Goal: Information Seeking & Learning: Understand process/instructions

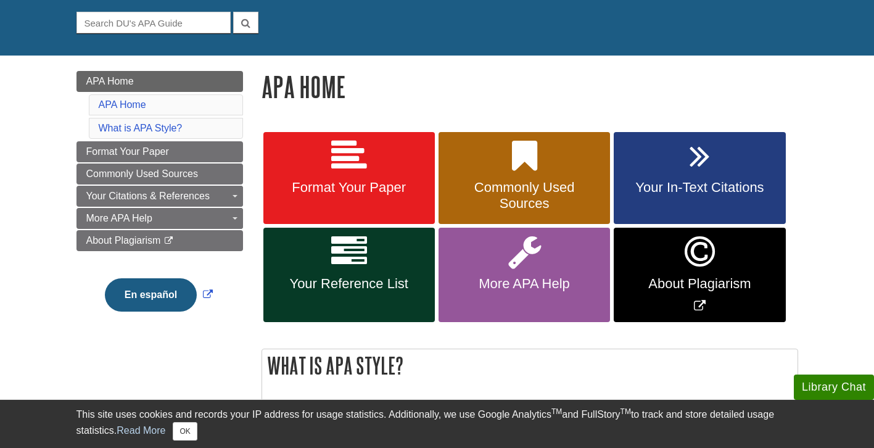
scroll to position [114, 0]
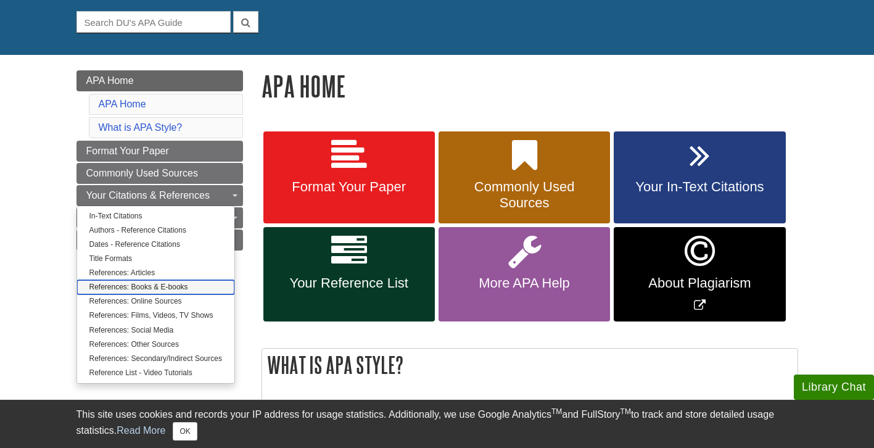
click at [174, 291] on link "References: Books & E-books" at bounding box center [155, 287] width 157 height 14
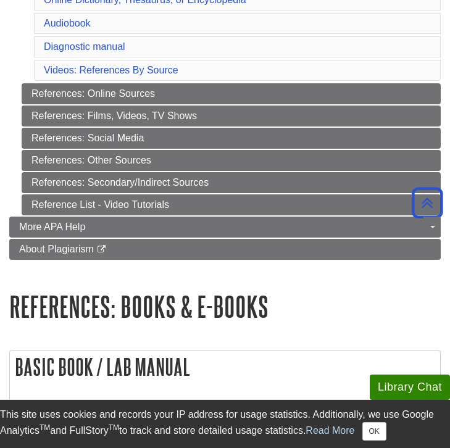
scroll to position [560, 0]
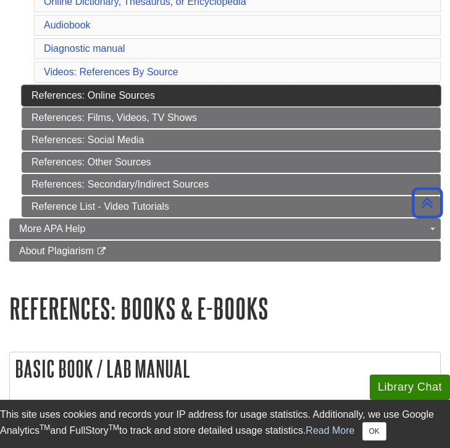
click at [191, 96] on link "References: Online Sources" at bounding box center [231, 95] width 419 height 21
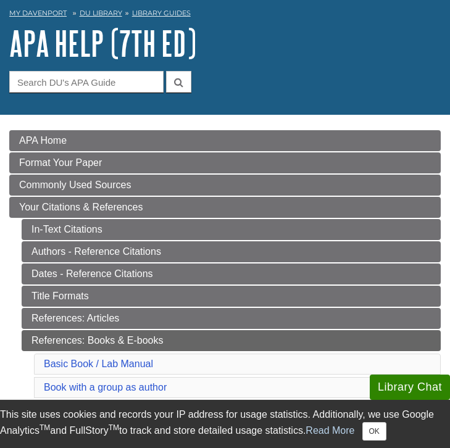
scroll to position [59, 0]
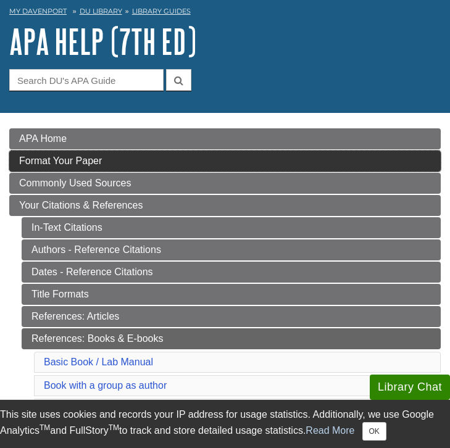
click at [93, 159] on span "Format Your Paper" at bounding box center [60, 160] width 83 height 10
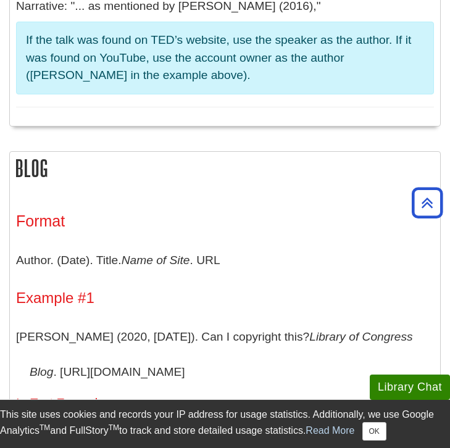
scroll to position [9591, 0]
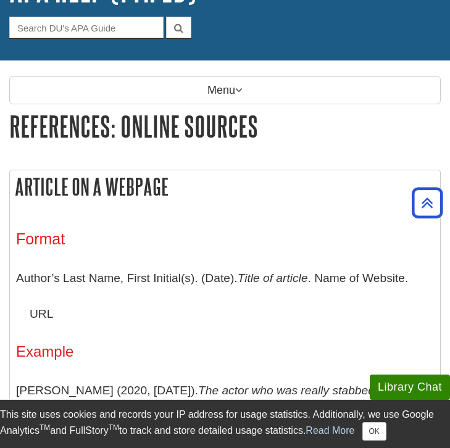
scroll to position [0, 0]
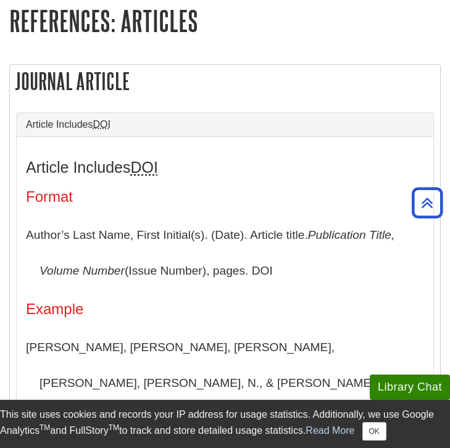
scroll to position [218, 0]
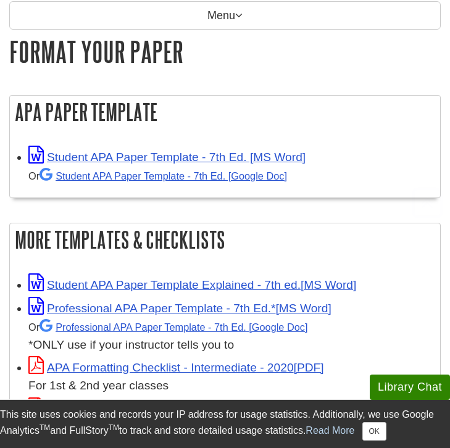
scroll to position [187, 0]
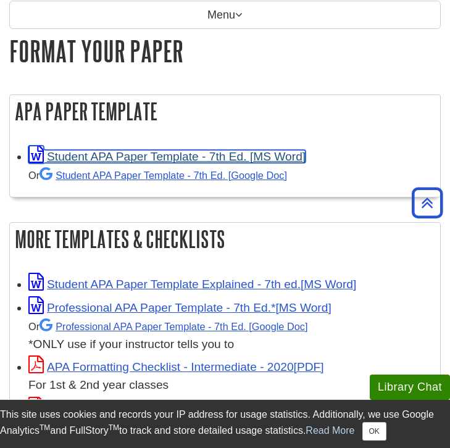
click at [220, 159] on link "Student APA Paper Template - 7th Ed. [MS Word]" at bounding box center [166, 156] width 277 height 13
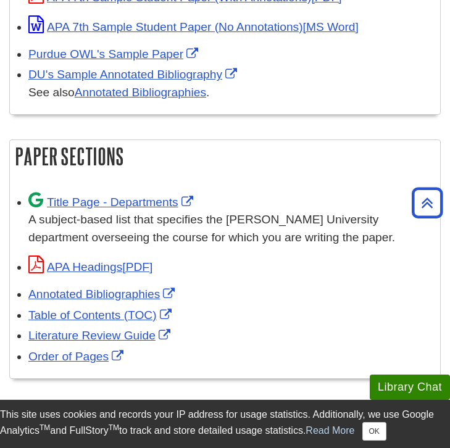
scroll to position [800, 0]
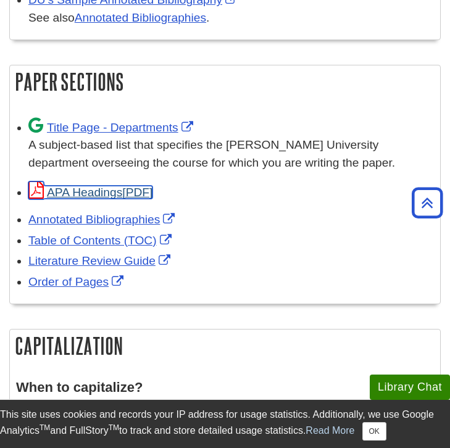
click at [115, 188] on link "APA Headings" at bounding box center [90, 192] width 124 height 13
